Goal: Task Accomplishment & Management: Manage account settings

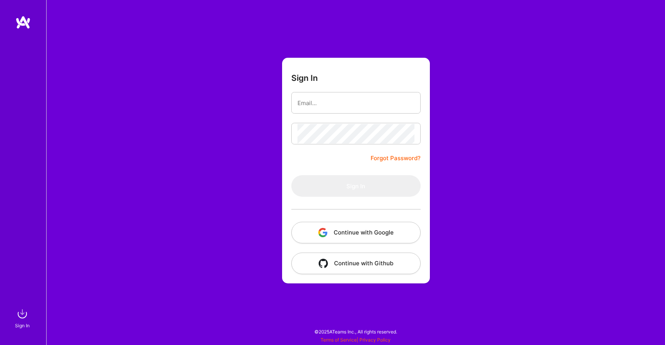
click at [389, 242] on button "Continue with Google" at bounding box center [355, 233] width 129 height 22
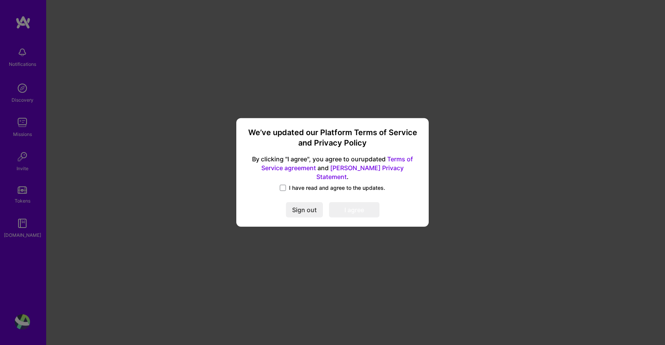
click at [293, 184] on span "I have read and agree to the updates." at bounding box center [337, 188] width 96 height 8
click at [0, 0] on input "I have read and agree to the updates." at bounding box center [0, 0] width 0 height 0
click at [358, 209] on button "I agree" at bounding box center [354, 209] width 50 height 15
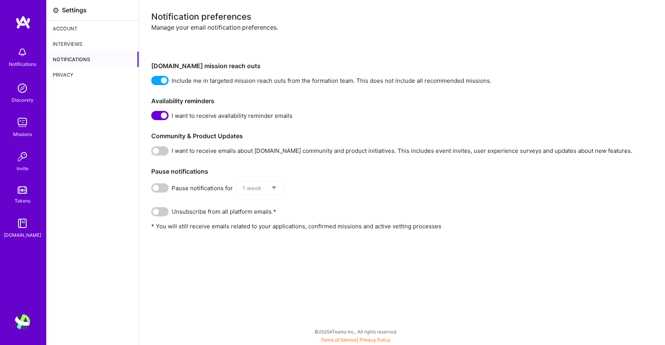
click at [22, 125] on img at bounding box center [22, 122] width 15 height 15
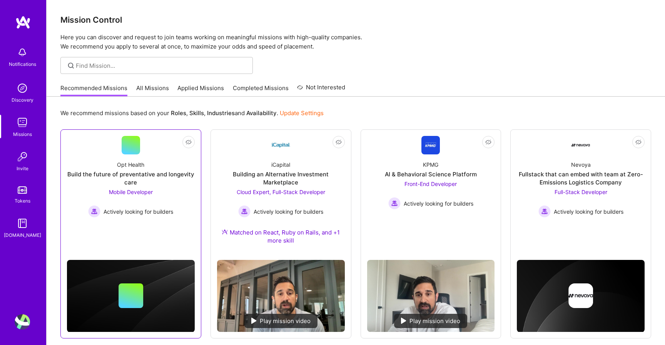
scroll to position [2, 0]
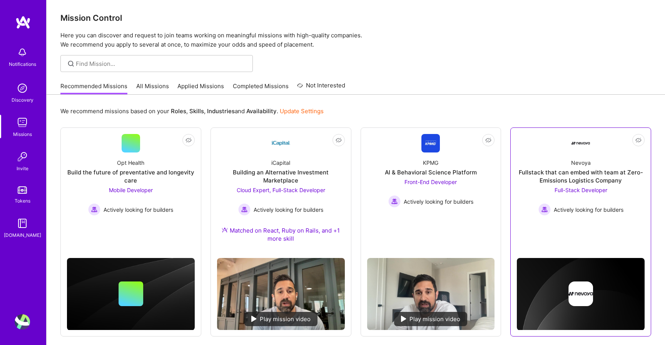
click at [594, 175] on div "Fullstack that can embed with team at Zero-Emissions Logistics Company" at bounding box center [581, 176] width 128 height 16
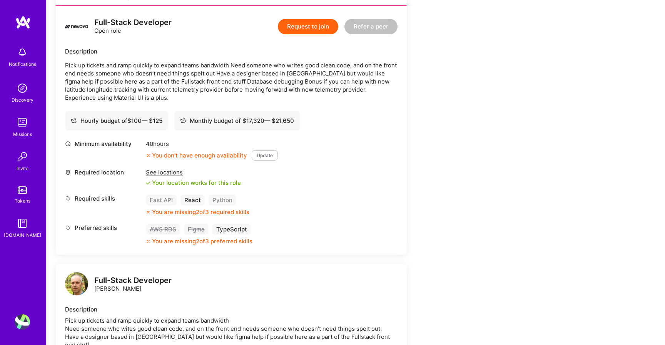
scroll to position [197, 0]
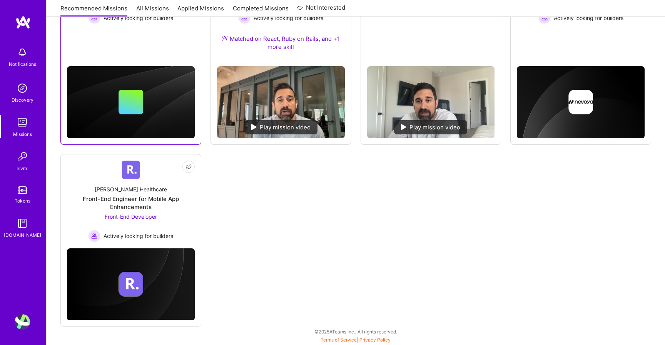
scroll to position [2, 0]
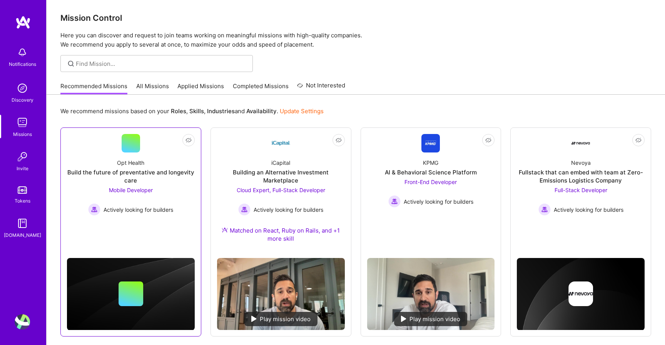
click at [132, 152] on div at bounding box center [131, 143] width 18 height 18
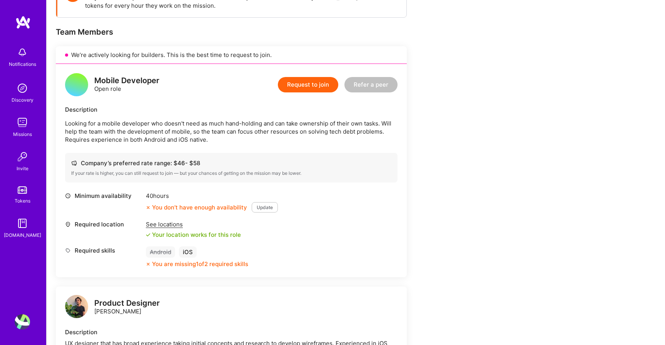
scroll to position [139, 0]
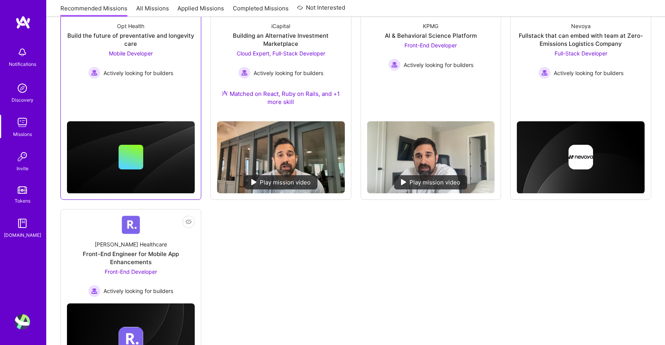
scroll to position [2, 0]
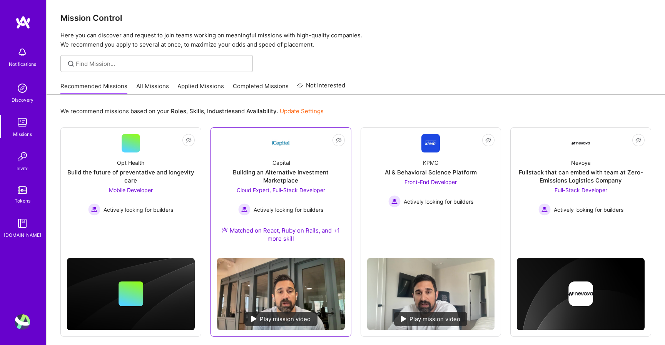
click at [294, 165] on div "iCapital Building an Alternative Investment Marketplace Cloud Expert, Full-Stac…" at bounding box center [281, 201] width 128 height 99
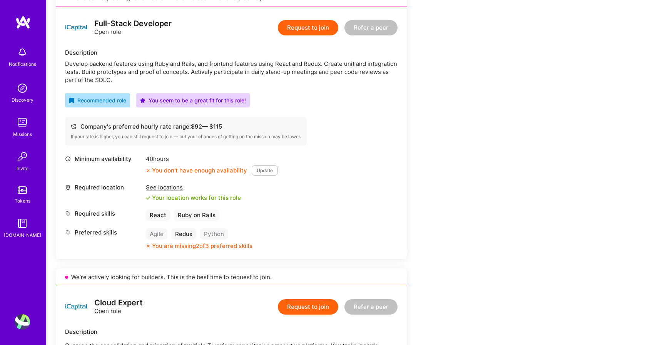
scroll to position [192, 0]
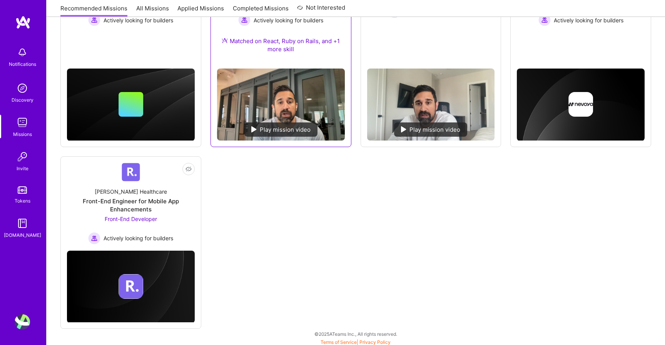
scroll to position [2, 0]
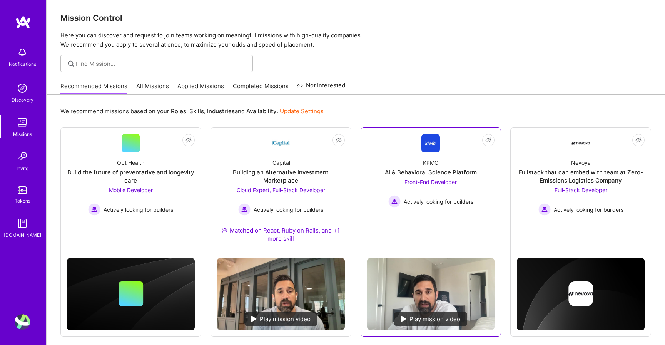
click at [430, 146] on img at bounding box center [430, 143] width 18 height 18
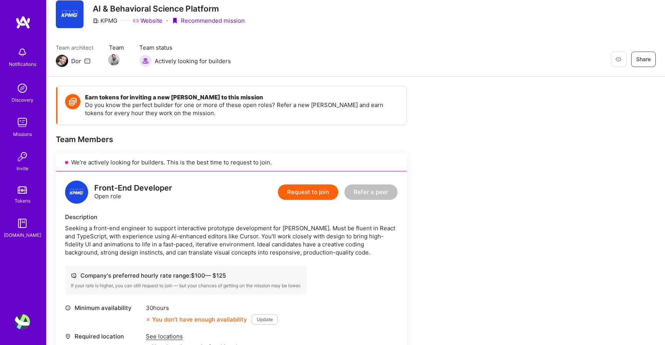
scroll to position [50, 0]
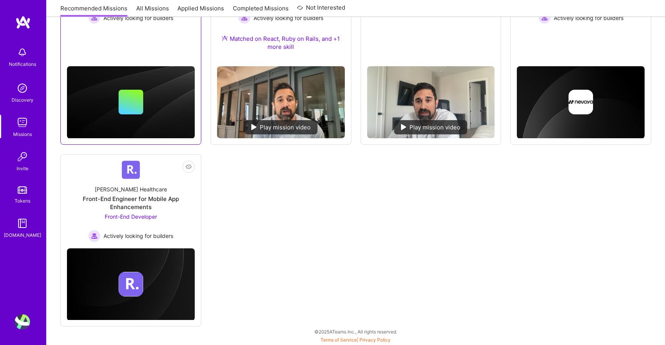
scroll to position [194, 0]
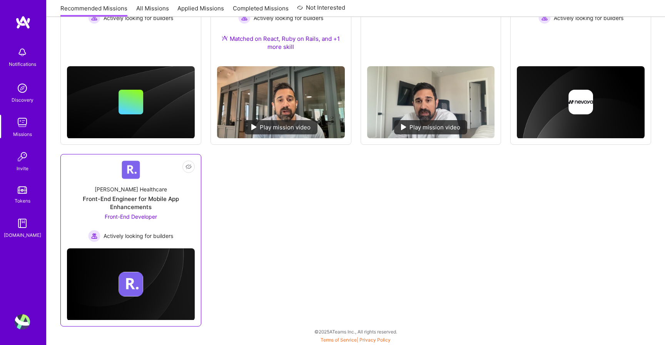
click at [161, 175] on link "Not Interested [PERSON_NAME] Healthcare Front-End Engineer for Mobile App Enhan…" at bounding box center [131, 202] width 128 height 82
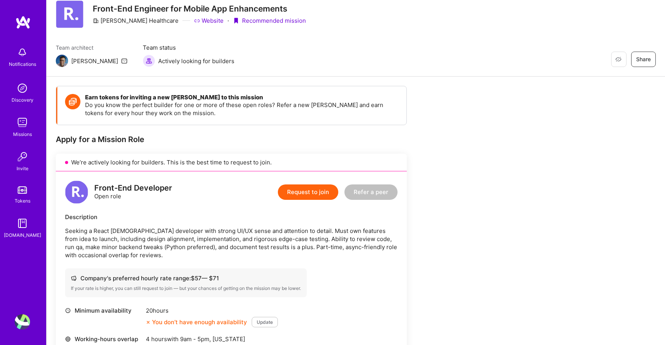
scroll to position [25, 0]
